Goal: Task Accomplishment & Management: Use online tool/utility

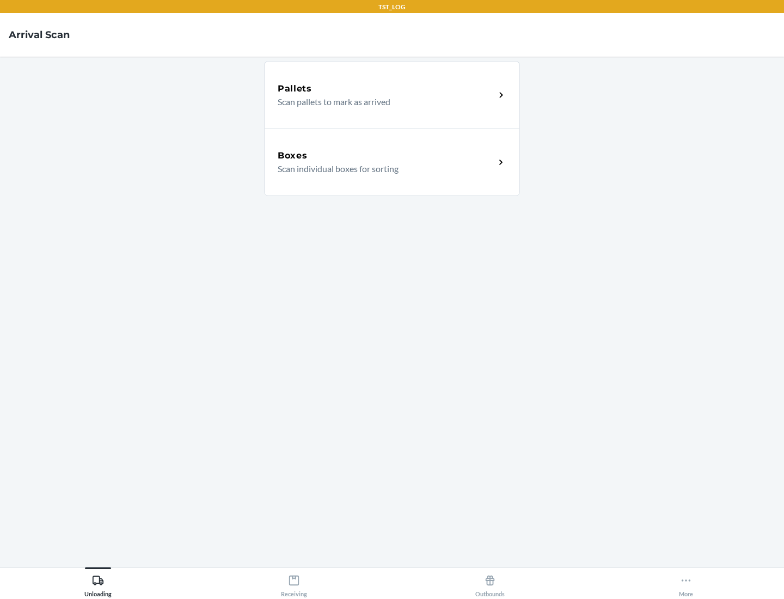
click at [386, 156] on div "Boxes" at bounding box center [386, 155] width 217 height 13
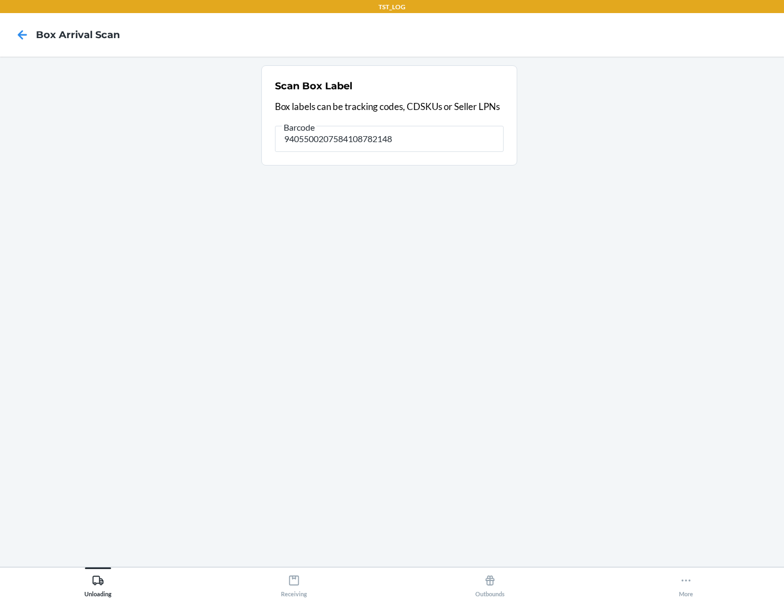
type input "9405500207584108782148"
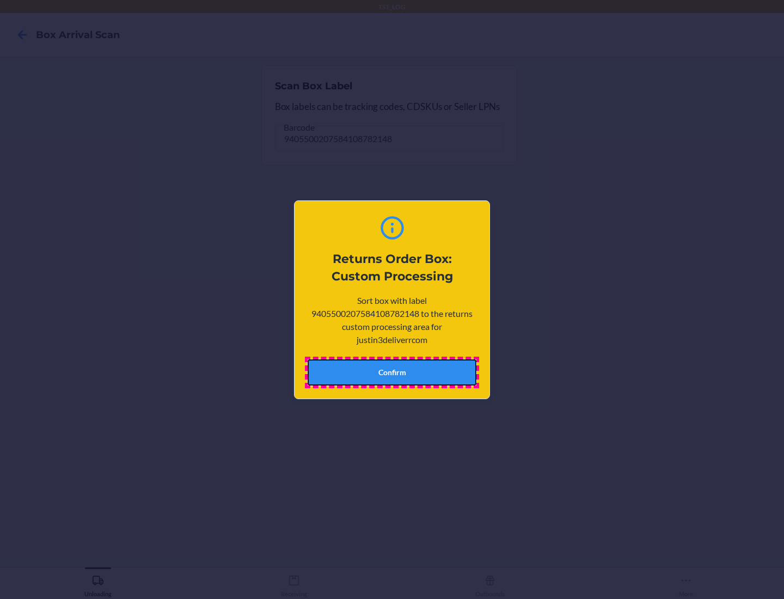
click at [392, 372] on button "Confirm" at bounding box center [392, 372] width 169 height 26
